Goal: Navigation & Orientation: Find specific page/section

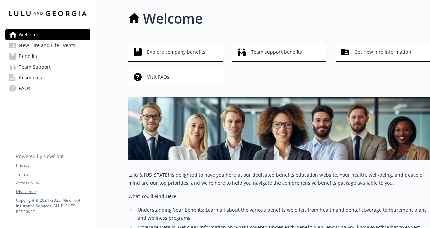
click at [30, 77] on span "Resources" at bounding box center [30, 77] width 23 height 11
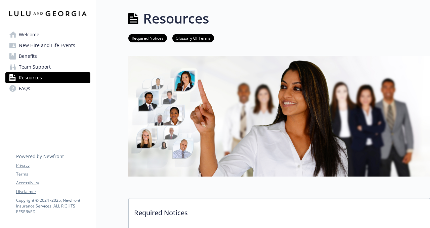
click at [39, 32] on span "Welcome" at bounding box center [29, 34] width 21 height 11
